Goal: Task Accomplishment & Management: Manage account settings

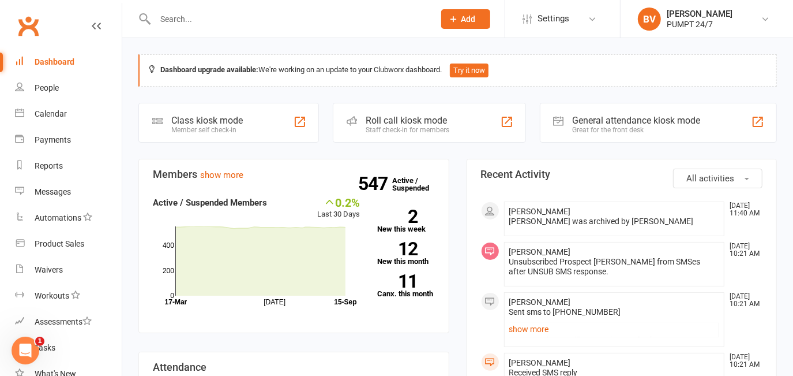
click at [203, 14] on input "text" at bounding box center [289, 19] width 275 height 16
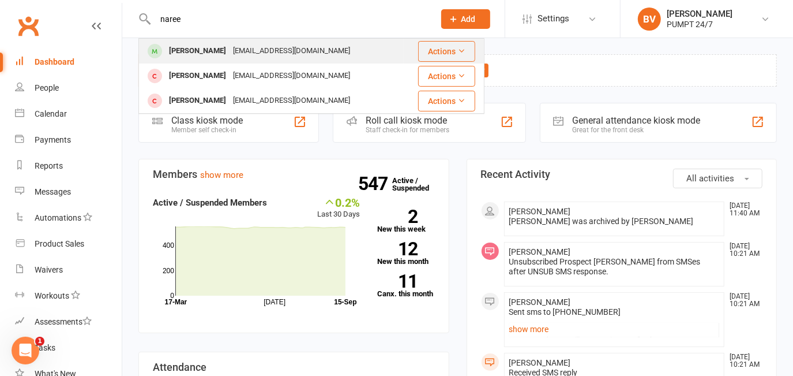
type input "naree"
click at [268, 55] on div "[EMAIL_ADDRESS][DOMAIN_NAME]" at bounding box center [292, 51] width 124 height 17
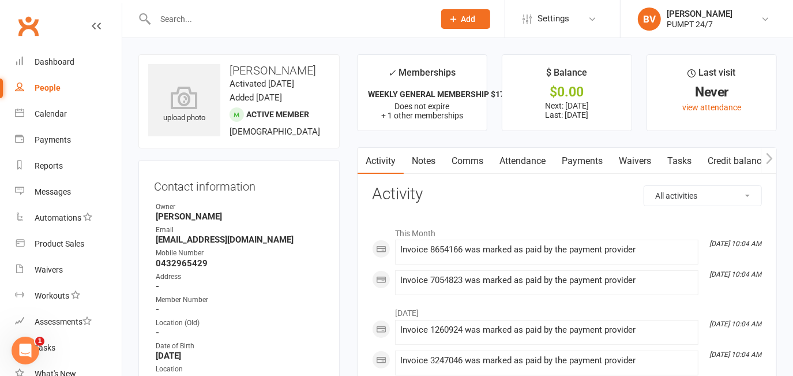
click at [575, 158] on link "Payments" at bounding box center [582, 161] width 57 height 27
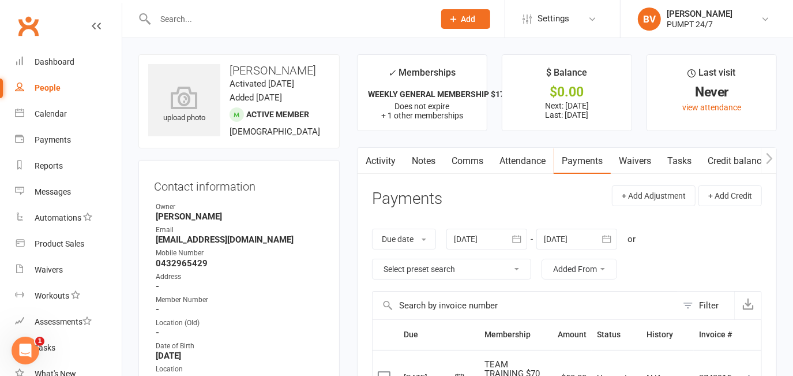
click at [516, 236] on icon "button" at bounding box center [516, 239] width 9 height 8
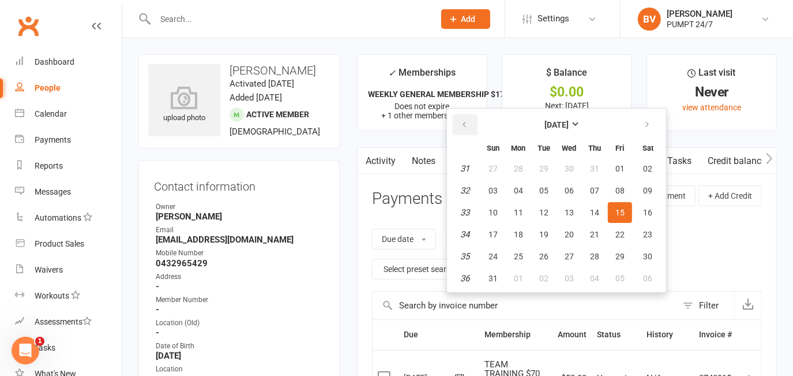
click at [462, 124] on icon "button" at bounding box center [464, 124] width 8 height 9
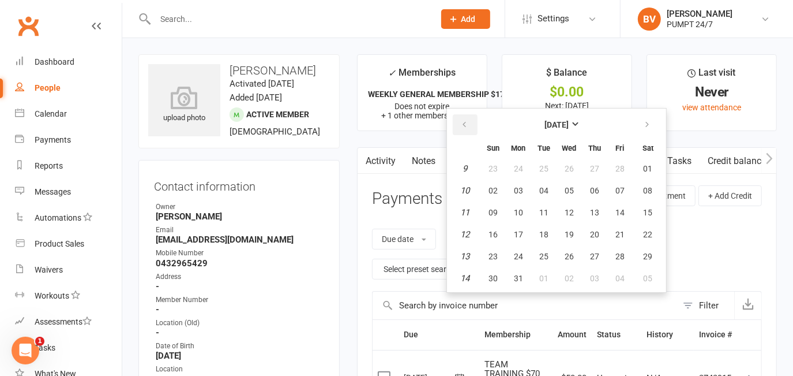
click at [462, 124] on icon "button" at bounding box center [464, 124] width 8 height 9
click at [646, 123] on icon "button" at bounding box center [647, 124] width 8 height 9
click at [567, 166] on span "01" at bounding box center [569, 168] width 9 height 9
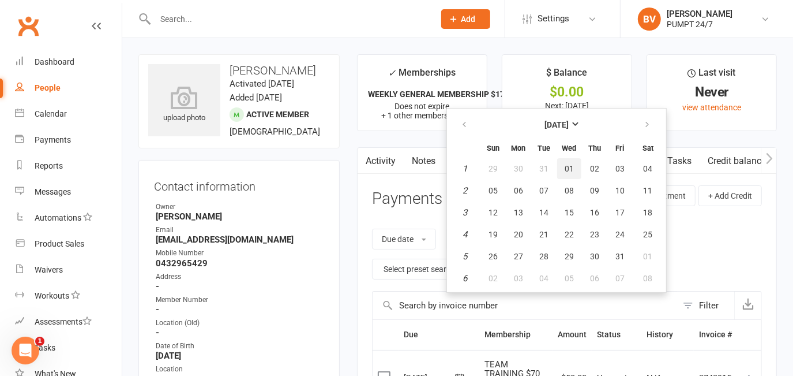
type input "[DATE]"
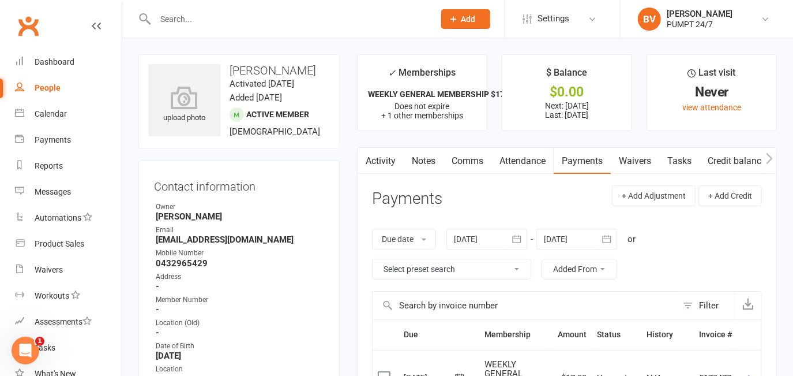
click at [604, 240] on icon "button" at bounding box center [606, 239] width 9 height 8
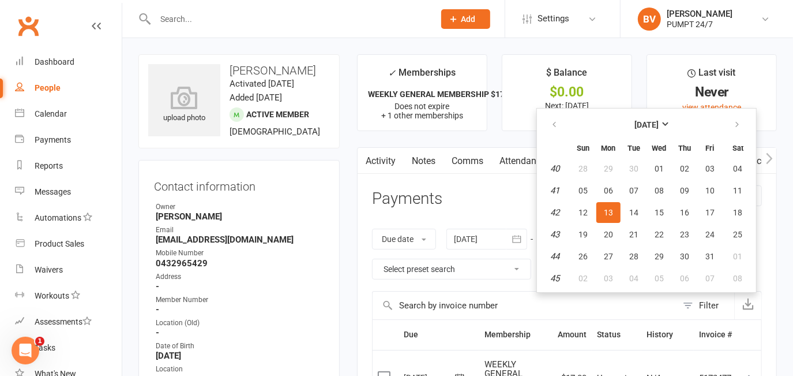
click at [570, 122] on th at bounding box center [555, 124] width 29 height 25
click at [558, 125] on icon "button" at bounding box center [554, 124] width 8 height 9
click at [683, 252] on span "31" at bounding box center [684, 256] width 9 height 9
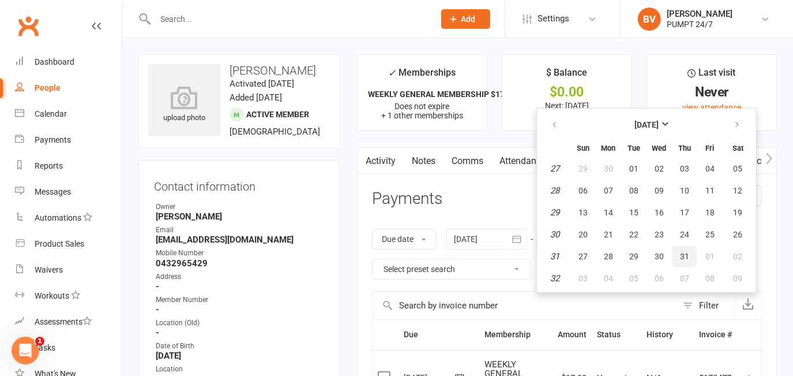
type input "[DATE]"
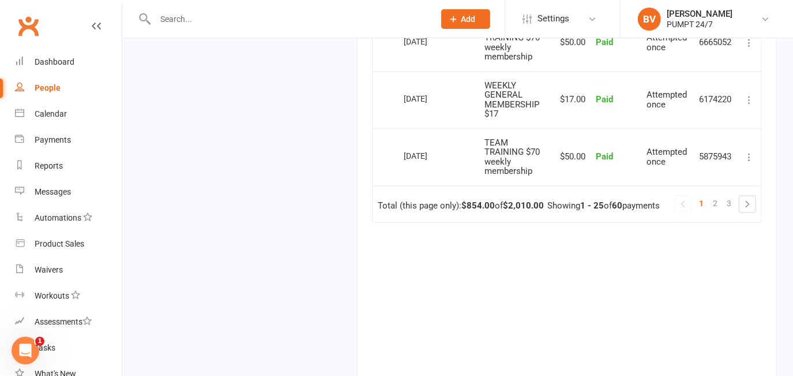
scroll to position [1529, 0]
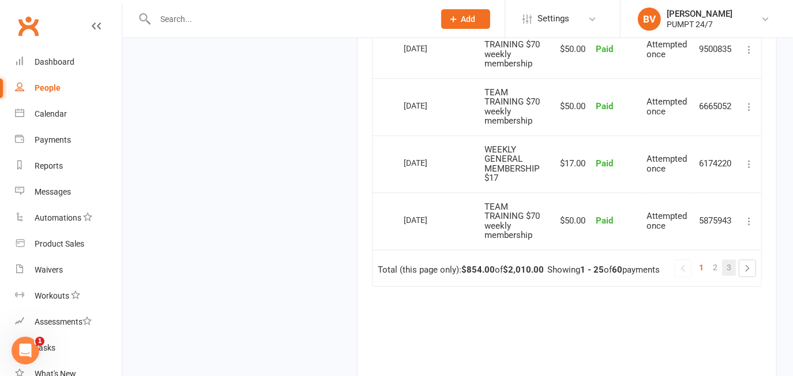
click at [728, 261] on span "3" at bounding box center [729, 267] width 5 height 16
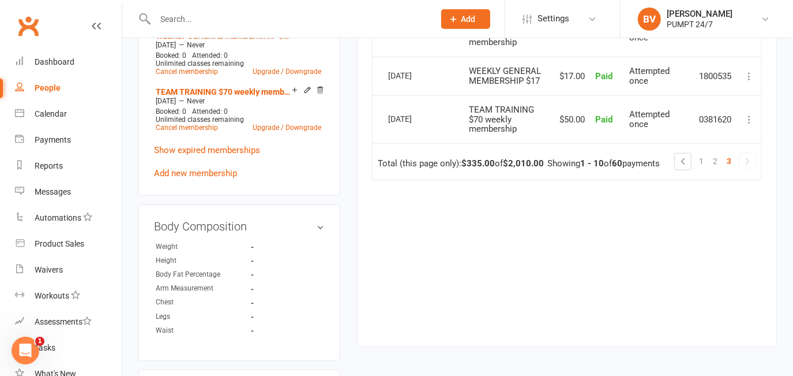
scroll to position [702, 0]
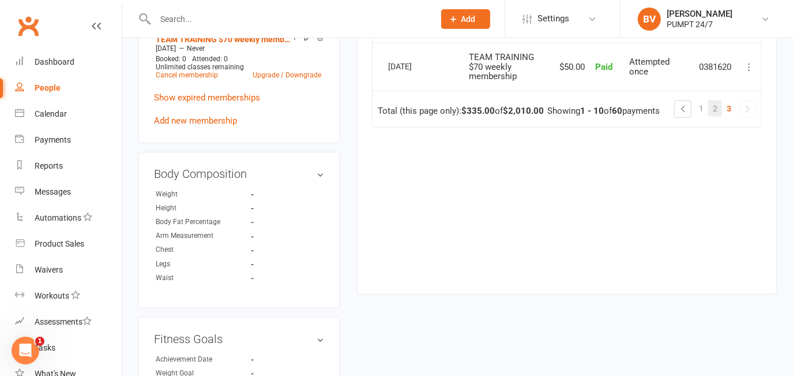
click at [717, 104] on span "2" at bounding box center [715, 108] width 5 height 16
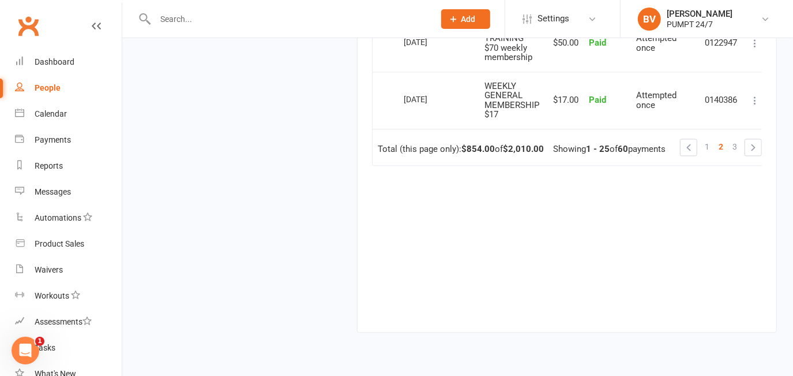
scroll to position [1680, 0]
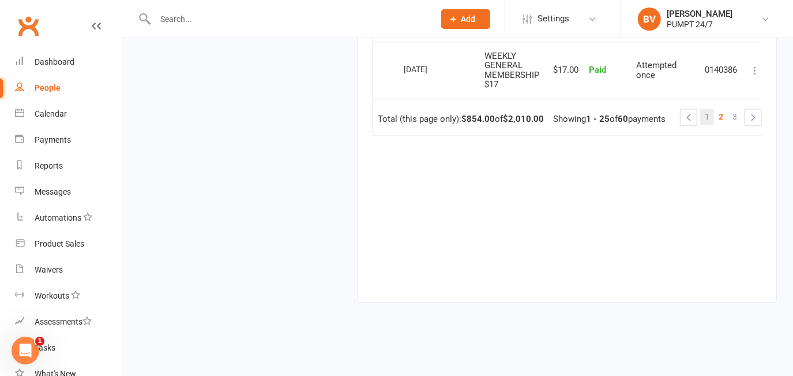
click at [708, 108] on span "1" at bounding box center [707, 116] width 5 height 16
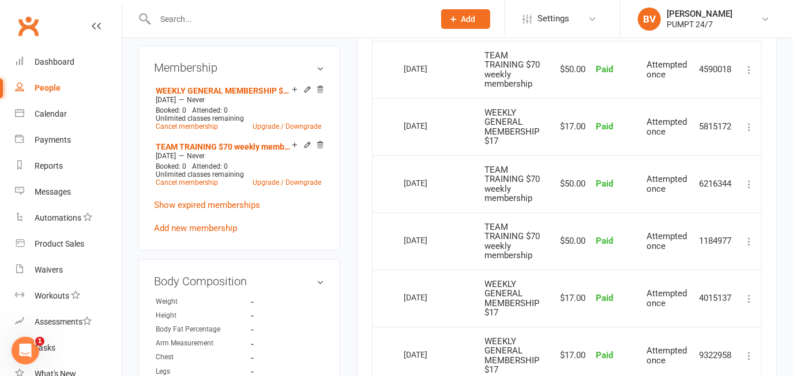
scroll to position [579, 0]
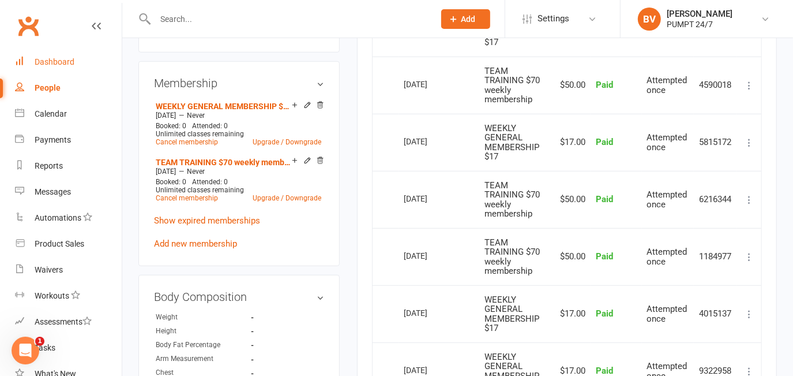
click at [63, 59] on div "Dashboard" at bounding box center [55, 61] width 40 height 9
